Goal: Communication & Community: Answer question/provide support

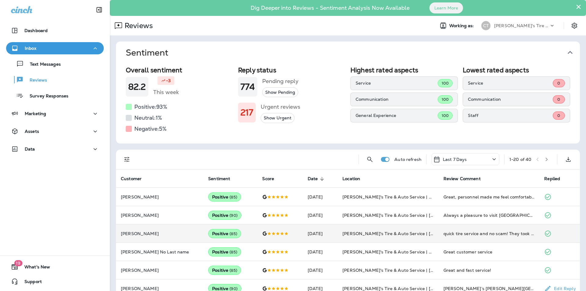
scroll to position [125, 0]
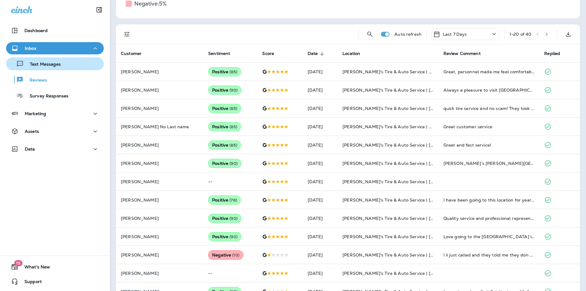
click at [42, 64] on p "Text Messages" at bounding box center [42, 65] width 37 height 6
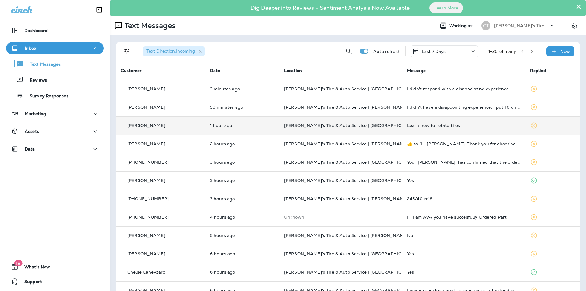
click at [383, 122] on td "[PERSON_NAME]'s Tire & Auto Service | [GEOGRAPHIC_DATA]" at bounding box center [340, 125] width 123 height 18
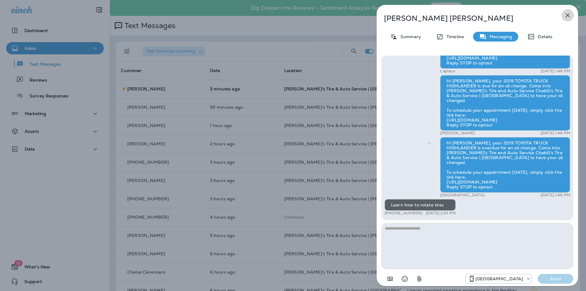
click at [566, 15] on icon "button" at bounding box center [567, 15] width 7 height 7
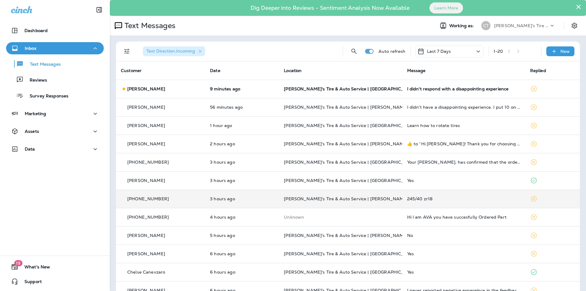
click at [390, 196] on td "[PERSON_NAME]'s Tire & Auto Service | [PERSON_NAME][GEOGRAPHIC_DATA]" at bounding box center [340, 199] width 123 height 18
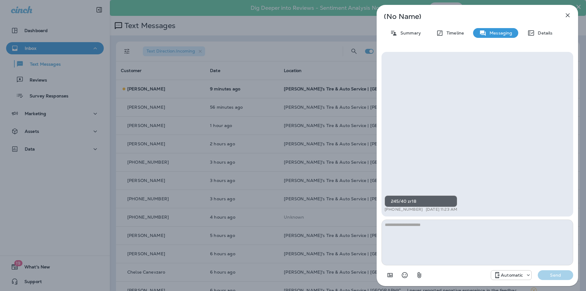
click at [570, 16] on icon "button" at bounding box center [567, 15] width 7 height 7
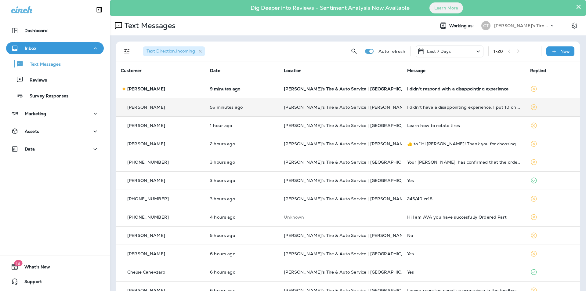
click at [376, 105] on p "[PERSON_NAME]'s Tire & Auto Service | [PERSON_NAME]" at bounding box center [340, 107] width 113 height 5
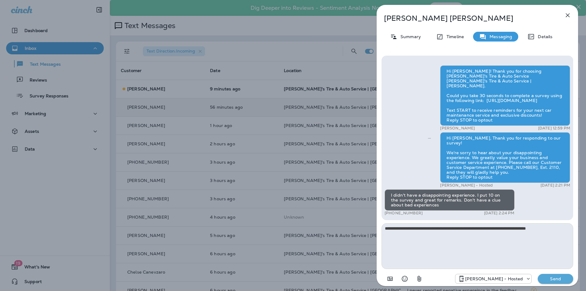
drag, startPoint x: 563, startPoint y: 227, endPoint x: 385, endPoint y: 228, distance: 177.3
click at [385, 228] on textarea "**********" at bounding box center [478, 246] width 192 height 46
type textarea "**********"
click at [553, 278] on p "Send" at bounding box center [556, 278] width 26 height 5
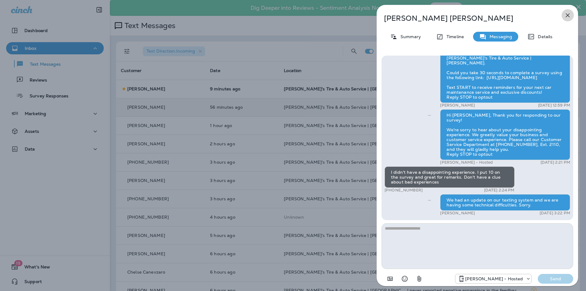
click at [568, 14] on icon "button" at bounding box center [567, 15] width 7 height 7
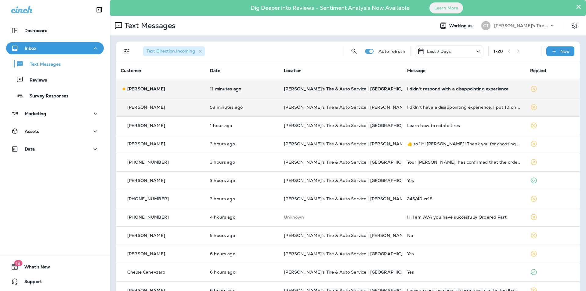
click at [389, 91] on p "[PERSON_NAME]'s Tire & Auto Service | [GEOGRAPHIC_DATA][PERSON_NAME]" at bounding box center [340, 88] width 113 height 5
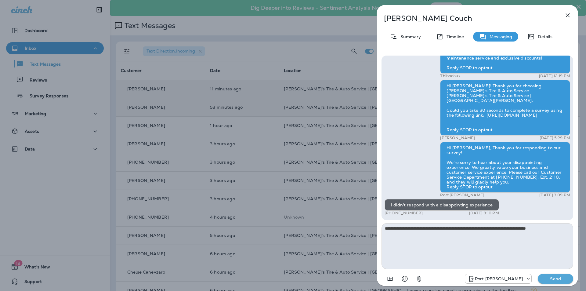
type textarea "**********"
click at [556, 278] on p "Send" at bounding box center [556, 278] width 26 height 5
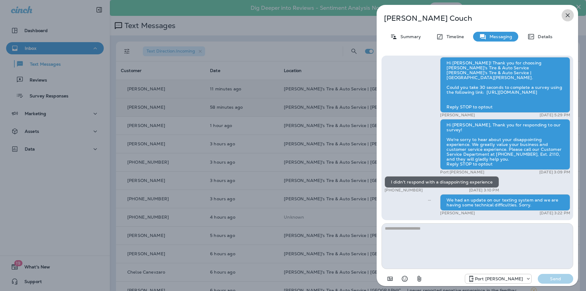
click at [567, 13] on icon "button" at bounding box center [567, 15] width 7 height 7
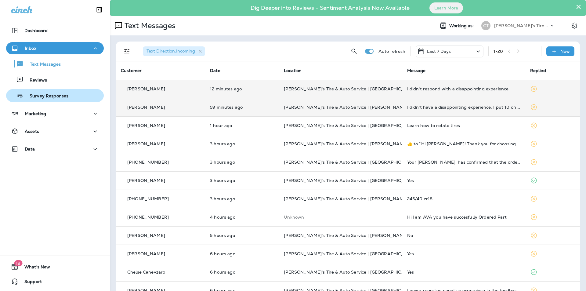
click at [56, 94] on p "Survey Responses" at bounding box center [46, 96] width 45 height 6
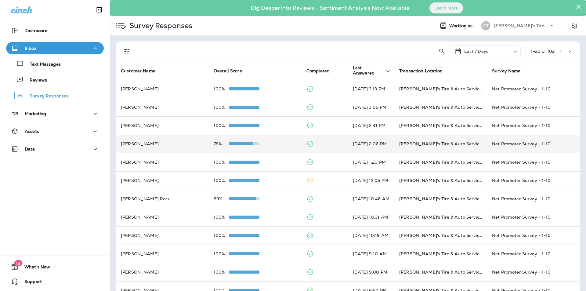
click at [285, 147] on td "78%" at bounding box center [255, 144] width 93 height 18
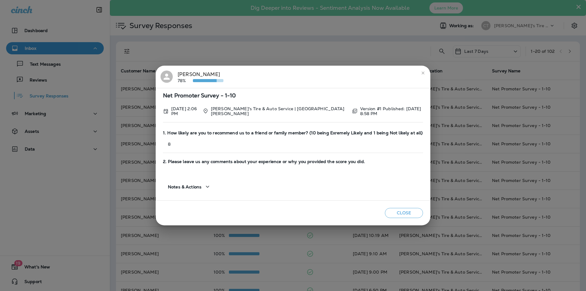
click at [422, 73] on icon "close" at bounding box center [423, 73] width 5 height 5
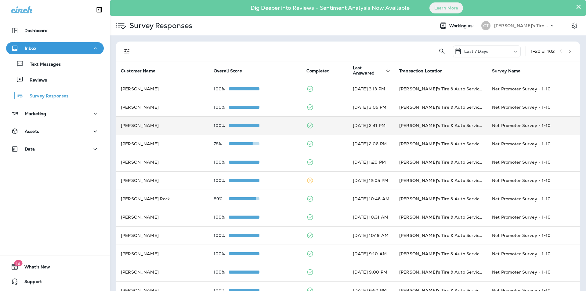
click at [276, 124] on div "100%" at bounding box center [255, 125] width 83 height 5
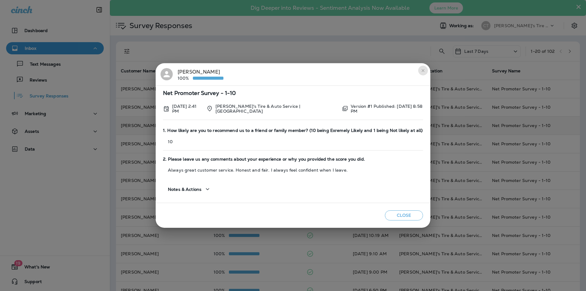
click at [425, 70] on button "close" at bounding box center [423, 71] width 10 height 10
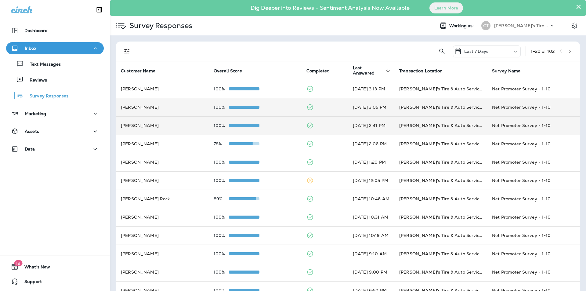
click at [278, 104] on td "100%" at bounding box center [255, 107] width 93 height 18
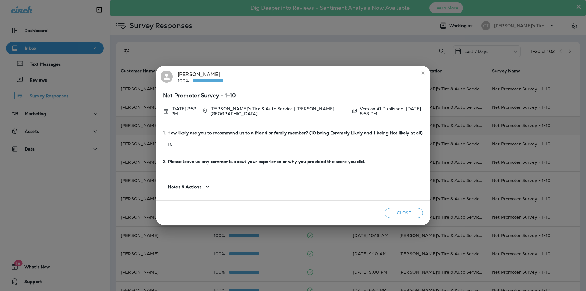
click at [423, 72] on icon "close" at bounding box center [423, 73] width 5 height 5
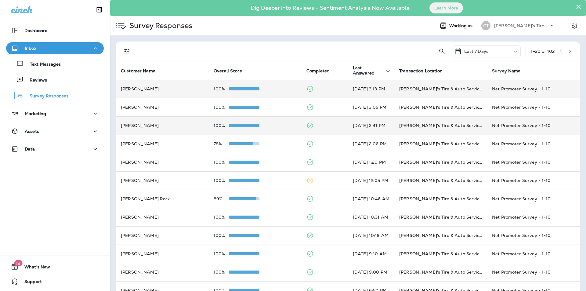
click at [275, 87] on div "100%" at bounding box center [255, 88] width 83 height 5
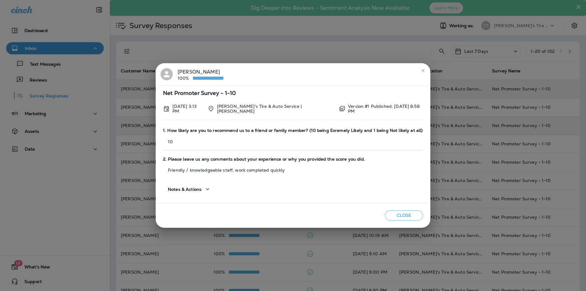
click at [422, 72] on icon "close" at bounding box center [423, 70] width 3 height 3
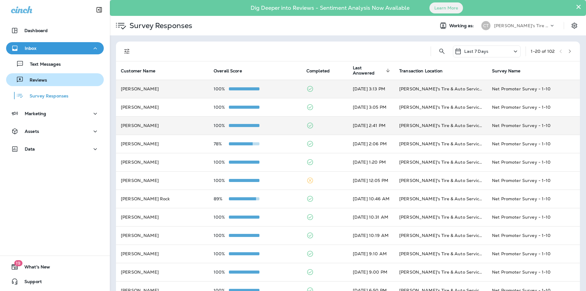
click at [35, 78] on p "Reviews" at bounding box center [36, 81] width 24 height 6
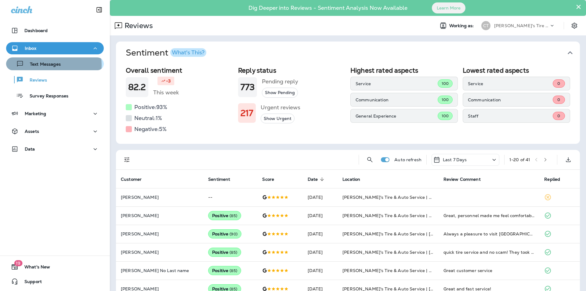
click at [48, 65] on p "Text Messages" at bounding box center [42, 65] width 37 height 6
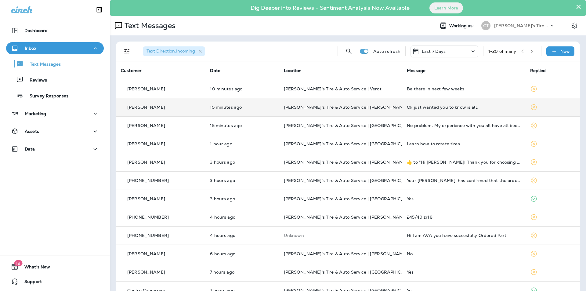
click at [372, 105] on p "[PERSON_NAME]'s Tire & Auto Service | [PERSON_NAME]" at bounding box center [340, 107] width 113 height 5
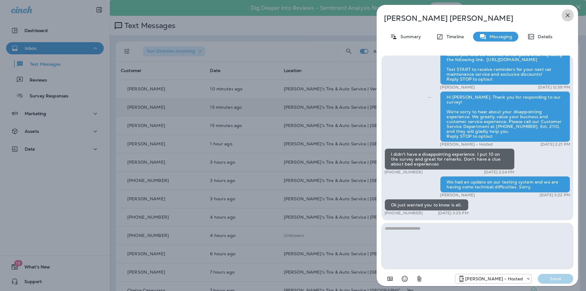
click at [568, 16] on icon "button" at bounding box center [567, 15] width 7 height 7
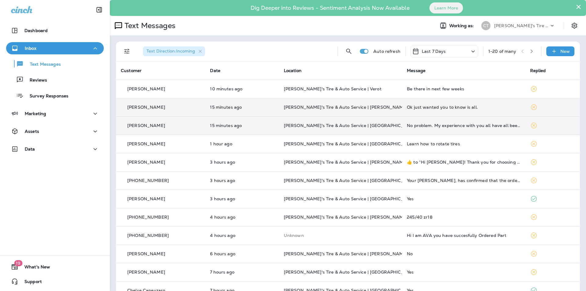
click at [385, 124] on p "[PERSON_NAME]'s Tire & Auto Service | [GEOGRAPHIC_DATA][PERSON_NAME]" at bounding box center [340, 125] width 113 height 5
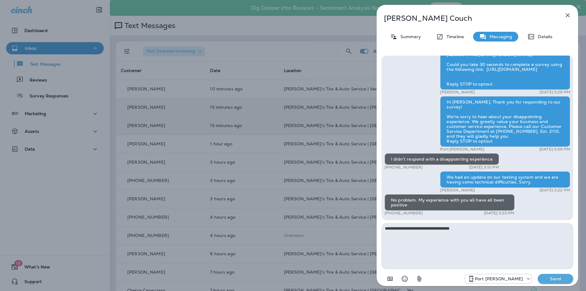
drag, startPoint x: 478, startPoint y: 228, endPoint x: 386, endPoint y: 230, distance: 91.6
click at [386, 230] on textarea "**********" at bounding box center [478, 246] width 192 height 46
type textarea "**********"
click at [554, 278] on p "Send" at bounding box center [556, 278] width 26 height 5
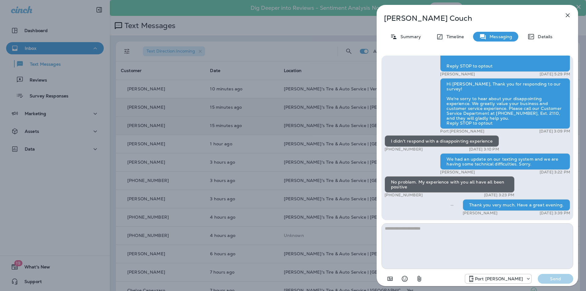
click at [354, 131] on div "[PERSON_NAME] Summary Timeline Messaging Details Hi [PERSON_NAME]! Thank you fo…" at bounding box center [293, 145] width 586 height 291
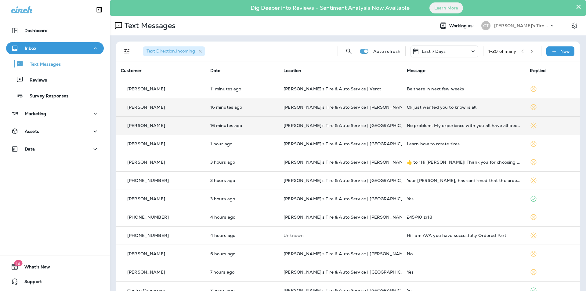
click at [389, 104] on td "[PERSON_NAME]'s Tire & Auto Service | [PERSON_NAME]" at bounding box center [340, 107] width 123 height 18
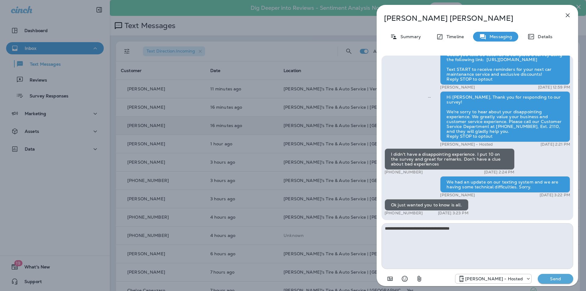
type textarea "**********"
click at [556, 277] on p "Send" at bounding box center [556, 278] width 26 height 5
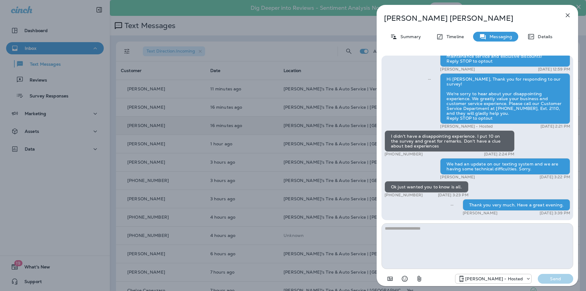
click at [569, 16] on icon "button" at bounding box center [567, 15] width 7 height 7
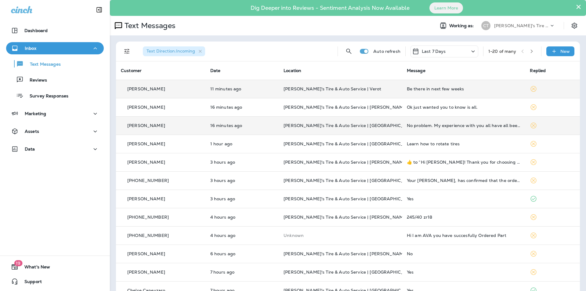
click at [383, 86] on td "[PERSON_NAME]'s Tire & Auto Service | Verot" at bounding box center [340, 89] width 123 height 18
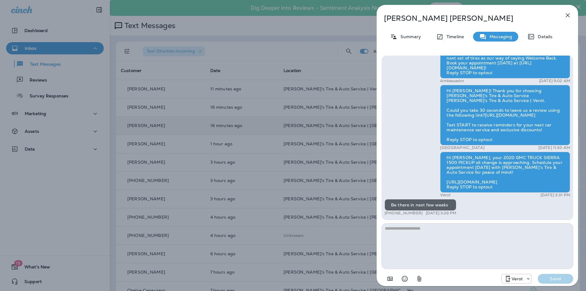
click at [568, 14] on icon "button" at bounding box center [567, 15] width 7 height 7
